Goal: Transaction & Acquisition: Register for event/course

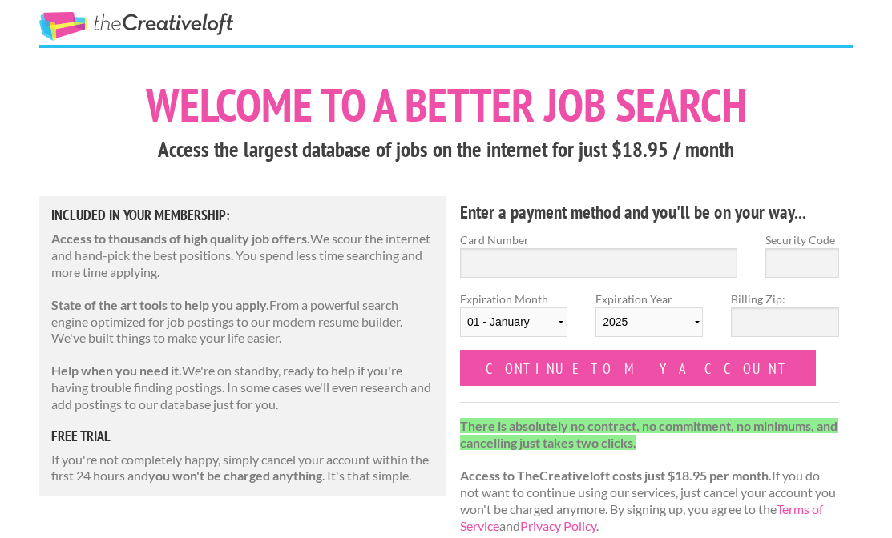
scroll to position [30, 0]
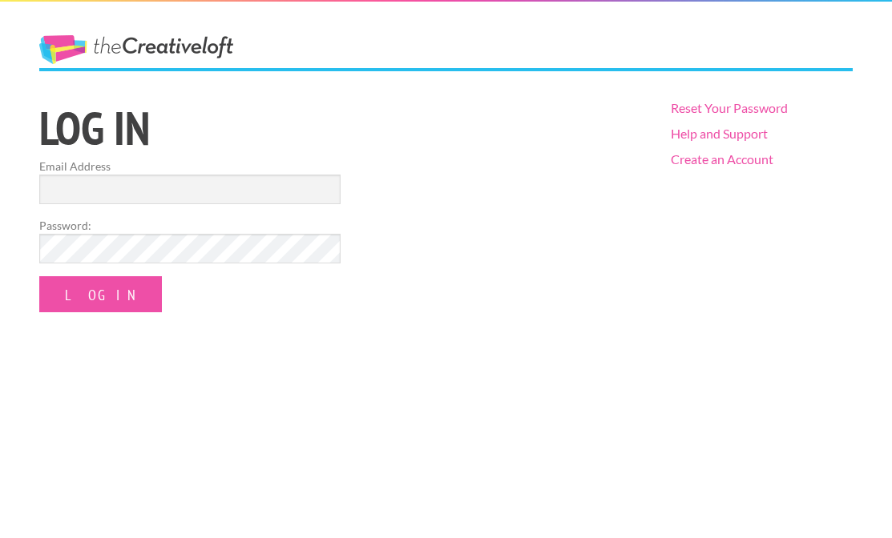
click at [166, 142] on h1 "Log in" at bounding box center [340, 128] width 603 height 46
click at [167, 184] on input "Email Address" at bounding box center [189, 190] width 301 height 30
type input "2002raheem@gmail.com"
click at [105, 275] on form "Email Address 2002raheem@gmail.com Password: Log In" at bounding box center [189, 235] width 301 height 155
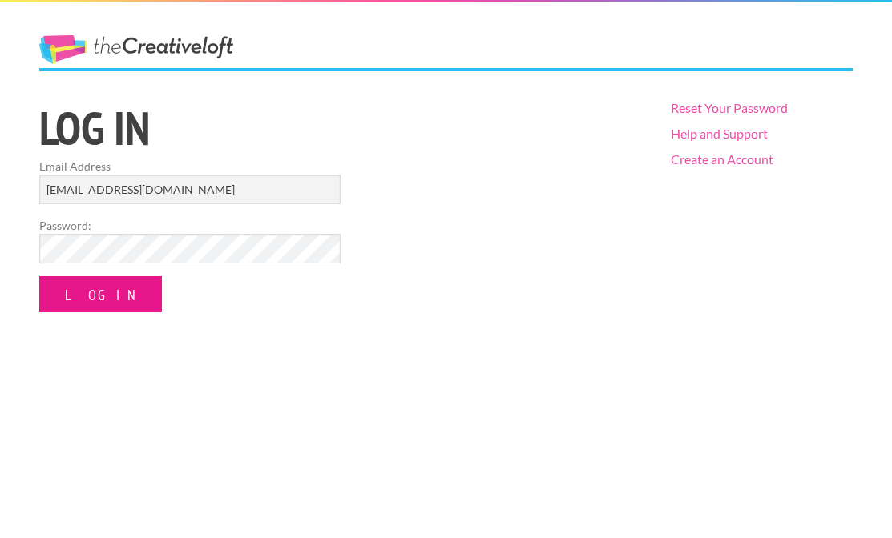
click at [105, 283] on input "Log In" at bounding box center [100, 294] width 123 height 36
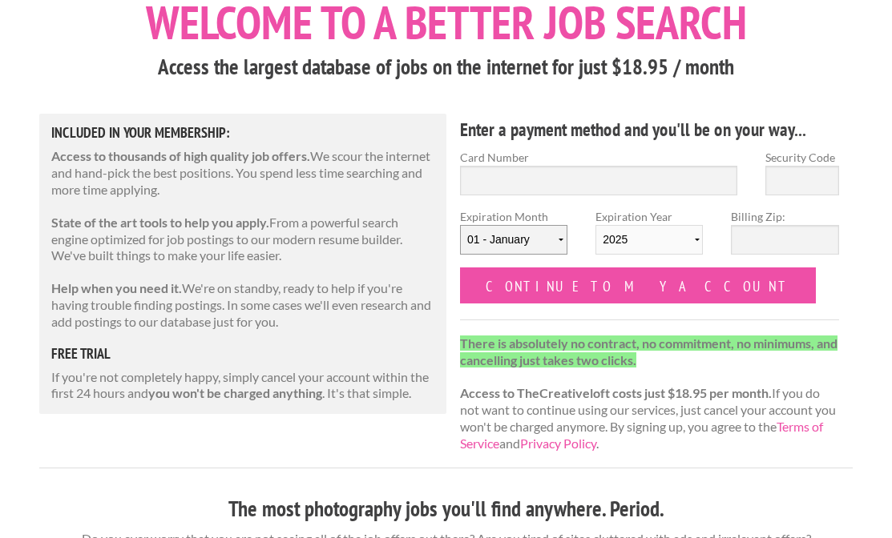
scroll to position [104, 0]
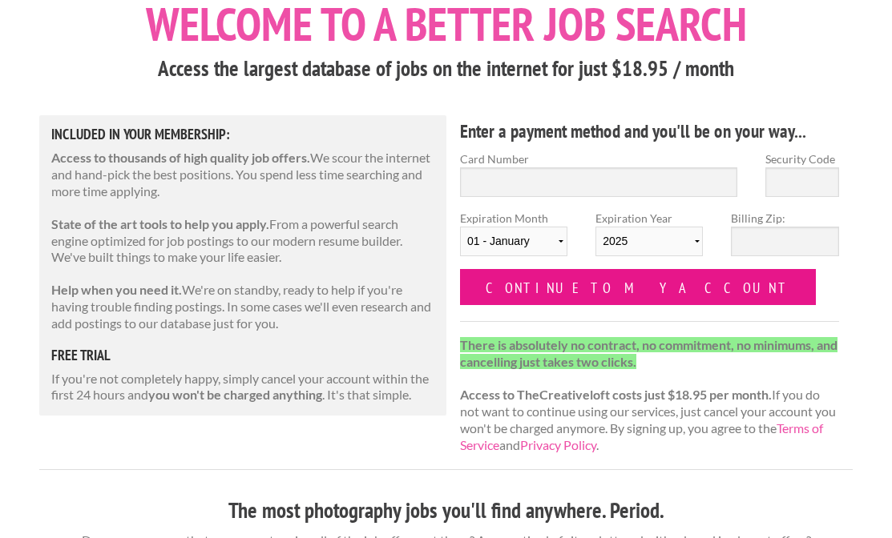
click at [534, 278] on input "Continue to my account" at bounding box center [638, 287] width 356 height 36
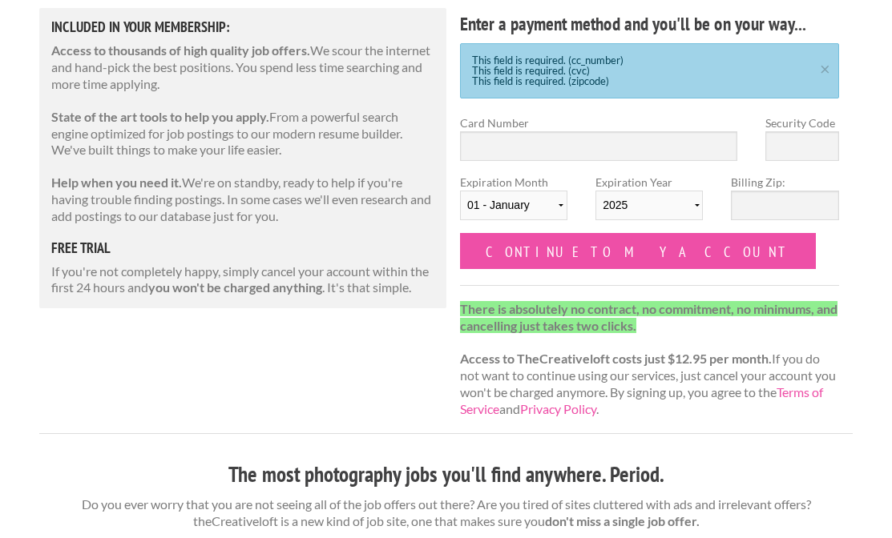
scroll to position [211, 0]
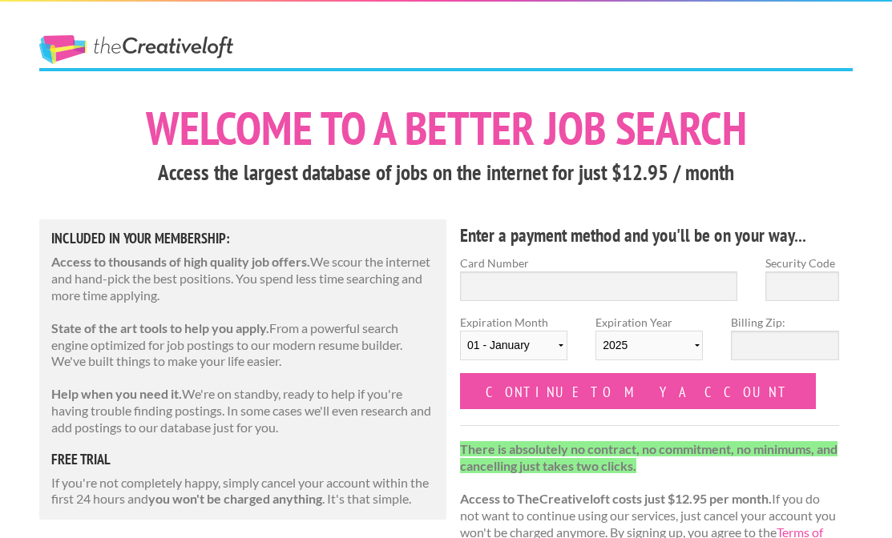
scroll to position [104, 0]
